Goal: Check status: Check status

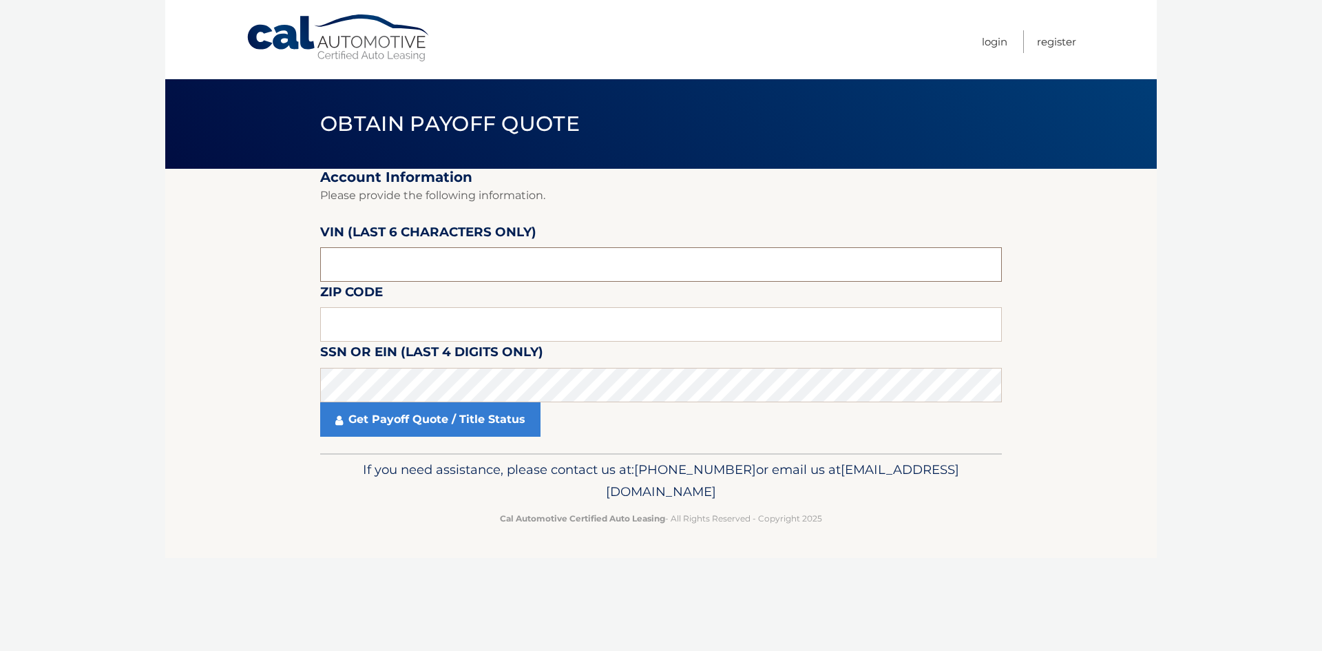
click at [372, 263] on input "text" at bounding box center [661, 264] width 682 height 34
type input "053628"
click at [410, 322] on input "text" at bounding box center [661, 324] width 682 height 34
click at [401, 317] on input "text" at bounding box center [661, 324] width 682 height 34
type input "07047"
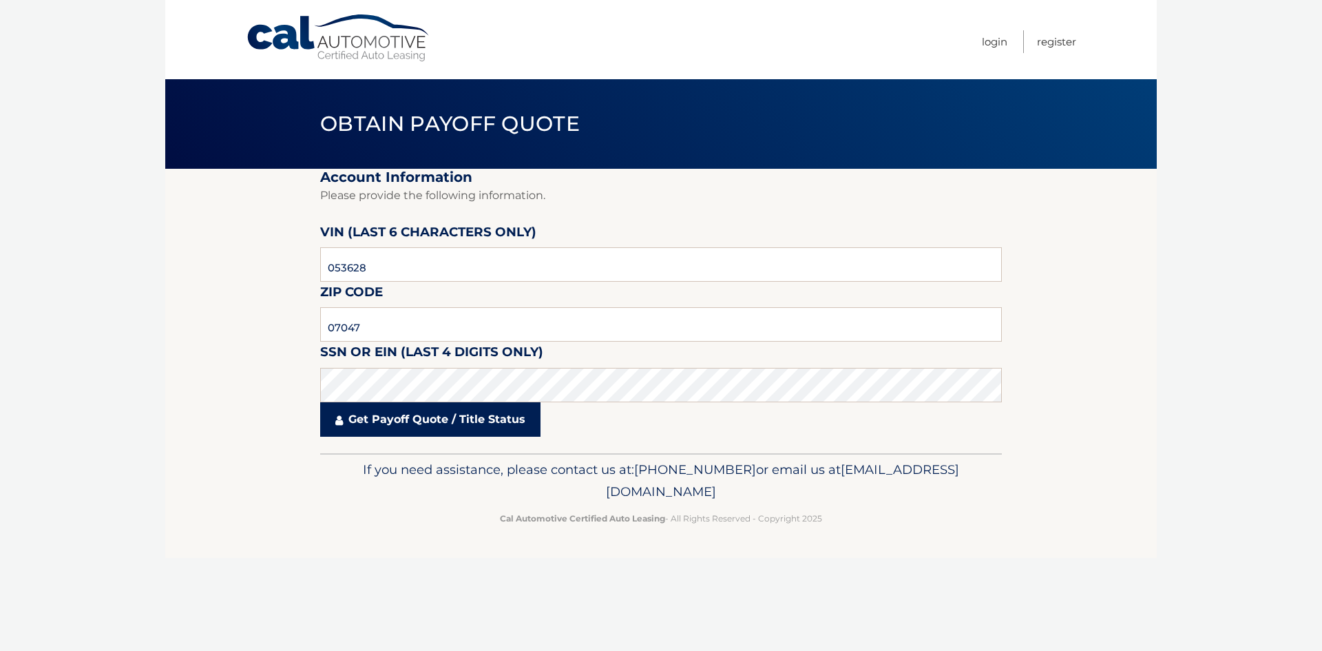
click at [449, 419] on link "Get Payoff Quote / Title Status" at bounding box center [430, 419] width 220 height 34
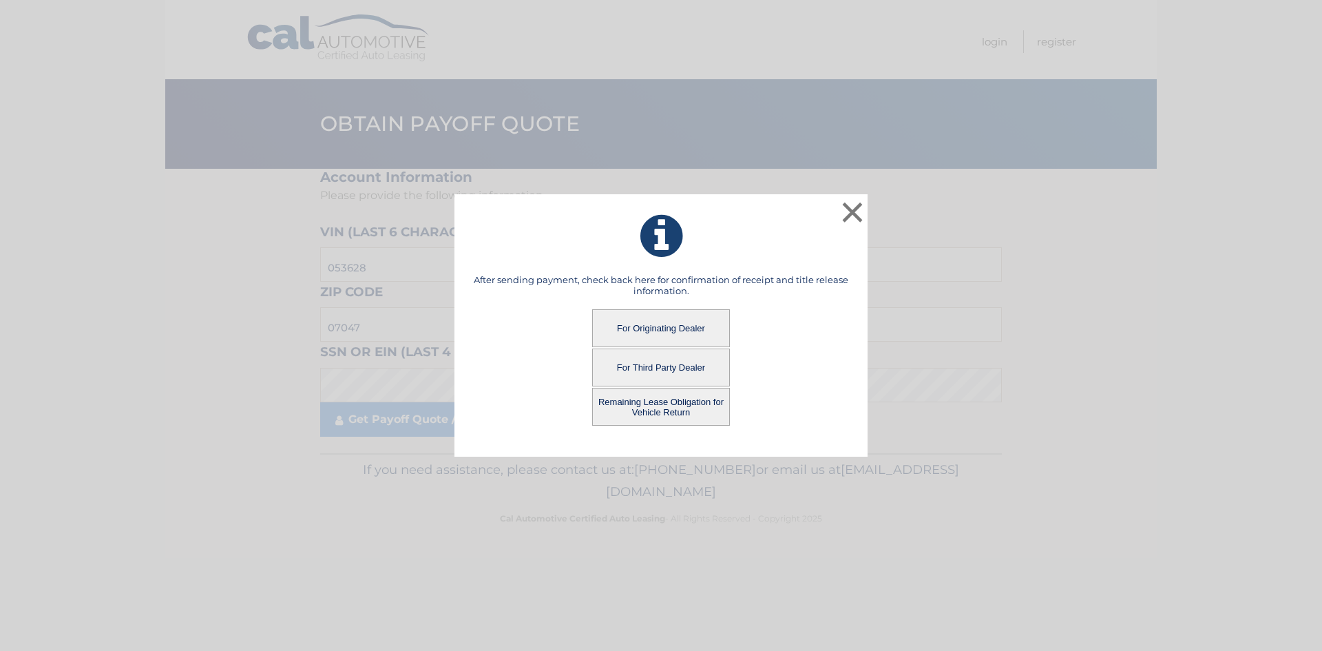
click at [664, 328] on button "For Originating Dealer" at bounding box center [661, 328] width 138 height 38
click at [659, 325] on button "For Originating Dealer" at bounding box center [661, 328] width 138 height 38
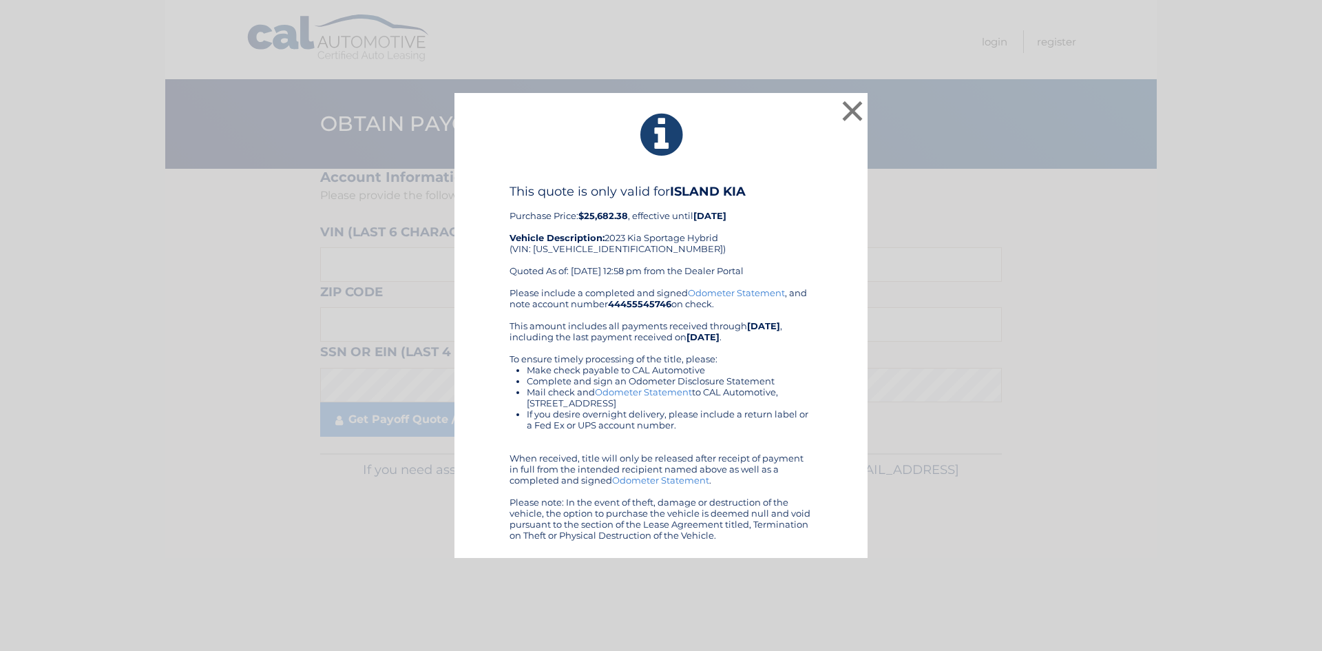
click at [771, 242] on div "This quote is only valid for ISLAND KIA Purchase Price: $25,682.38 , effective …" at bounding box center [661, 235] width 303 height 103
click at [766, 258] on div "This quote is only valid for ISLAND KIA Purchase Price: $25,682.38 , effective …" at bounding box center [661, 235] width 303 height 103
click at [855, 102] on button "×" at bounding box center [853, 111] width 28 height 28
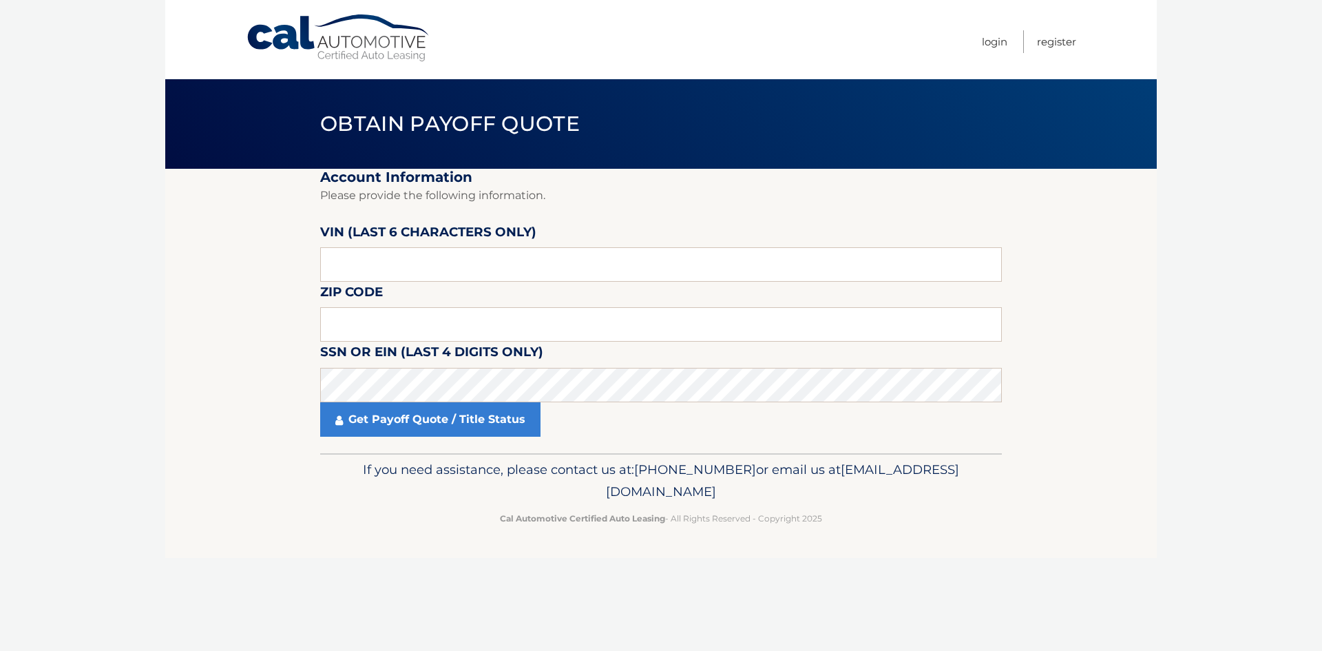
click at [742, 233] on fieldset "Account Information Please provide the following information. [PERSON_NAME] (la…" at bounding box center [661, 311] width 682 height 284
drag, startPoint x: 143, startPoint y: 236, endPoint x: 71, endPoint y: 7, distance: 239.6
click at [140, 222] on body "Cal Automotive Menu Login Register Obtain Payoff Quote" at bounding box center [661, 325] width 1322 height 651
